Goal: Download file/media

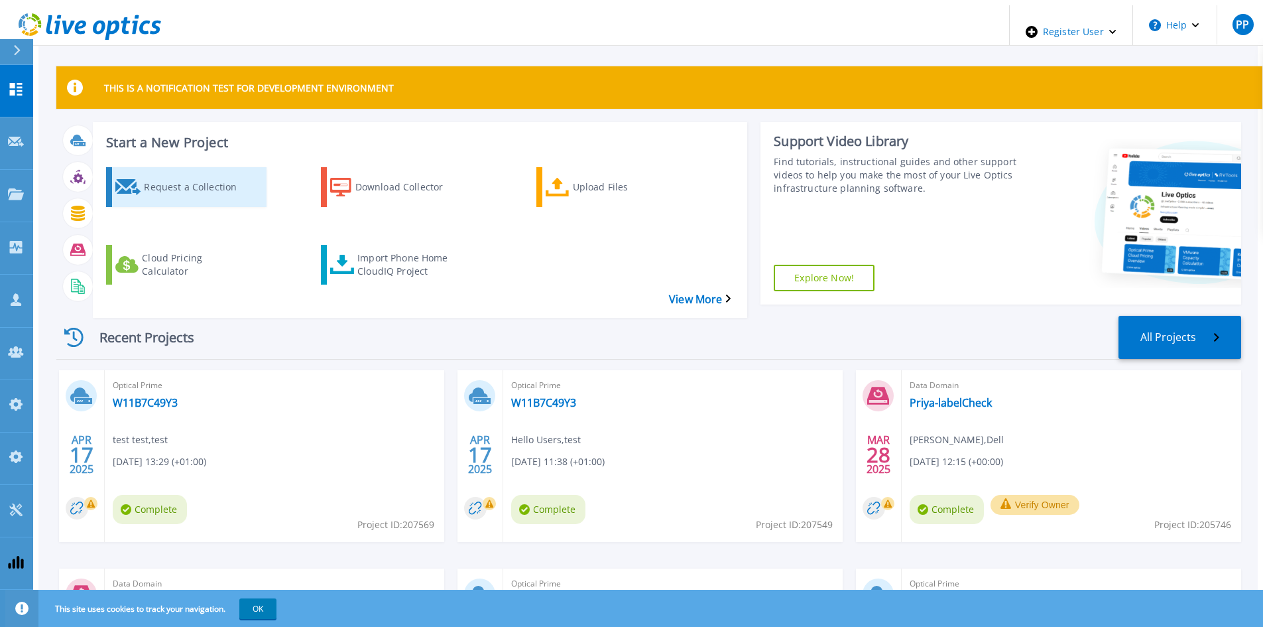
click at [120, 179] on icon at bounding box center [128, 187] width 26 height 16
